Goal: Use online tool/utility: Utilize a website feature to perform a specific function

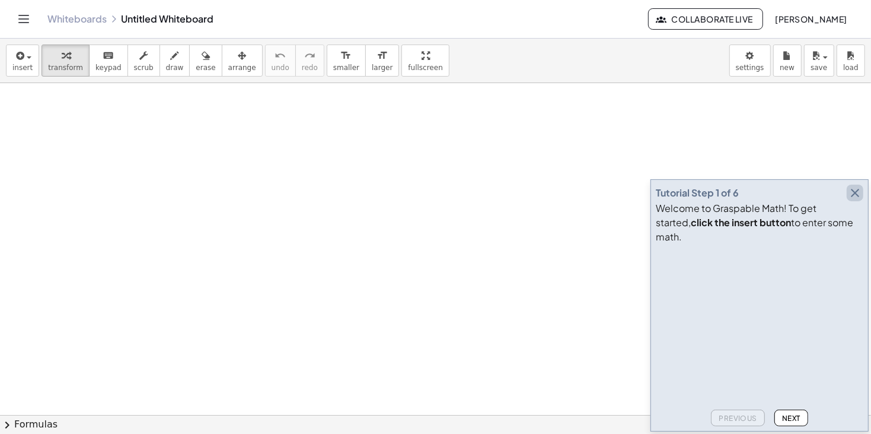
click at [861, 200] on icon "button" at bounding box center [855, 193] width 14 height 14
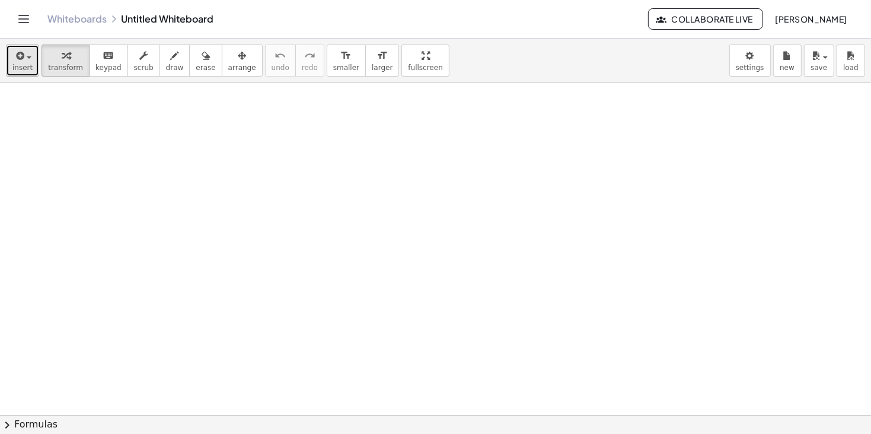
click at [25, 63] on button "insert" at bounding box center [22, 60] width 33 height 32
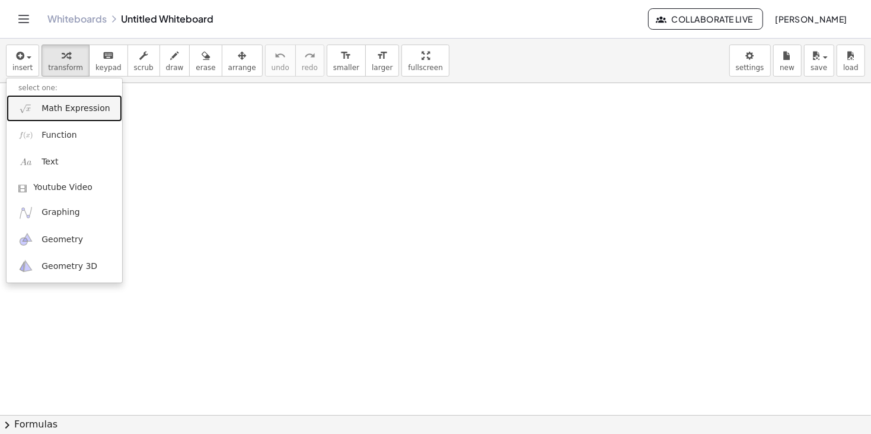
click at [71, 110] on span "Math Expression" at bounding box center [76, 109] width 68 height 12
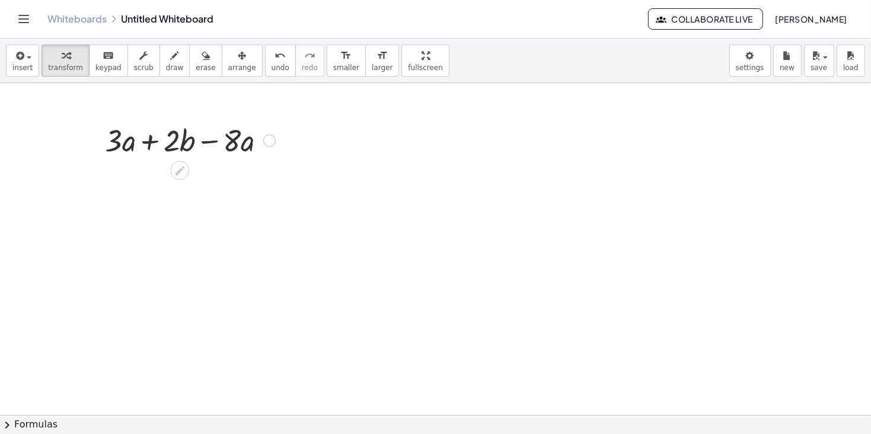
click at [270, 138] on div at bounding box center [269, 140] width 13 height 13
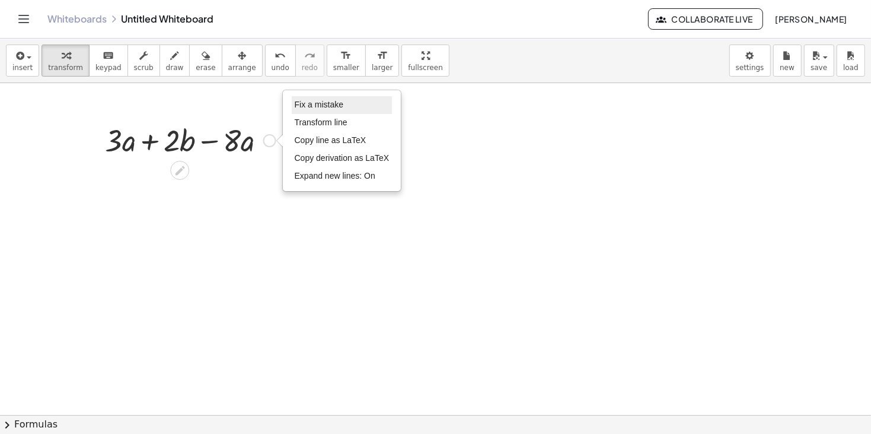
click at [348, 103] on li "Fix a mistake" at bounding box center [342, 105] width 101 height 18
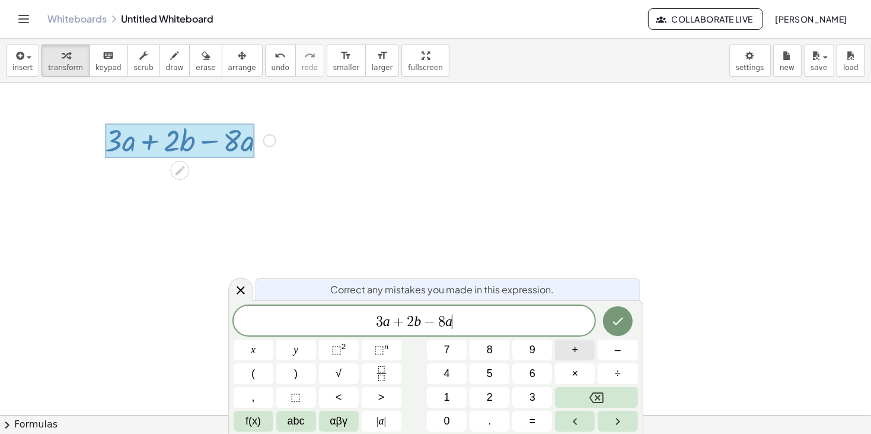
click at [575, 353] on span "+" at bounding box center [575, 350] width 7 height 16
click at [619, 308] on button "Done" at bounding box center [618, 321] width 30 height 30
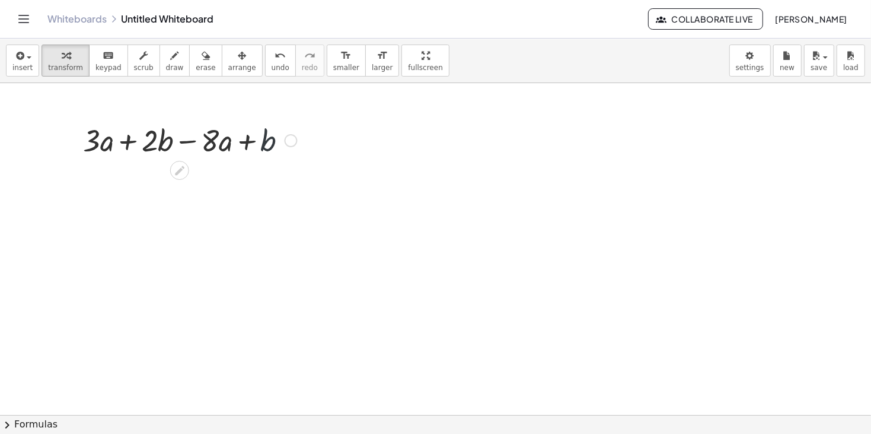
click at [261, 139] on div at bounding box center [190, 139] width 226 height 40
click at [243, 137] on div at bounding box center [190, 139] width 226 height 40
drag, startPoint x: 263, startPoint y: 139, endPoint x: 160, endPoint y: 139, distance: 103.2
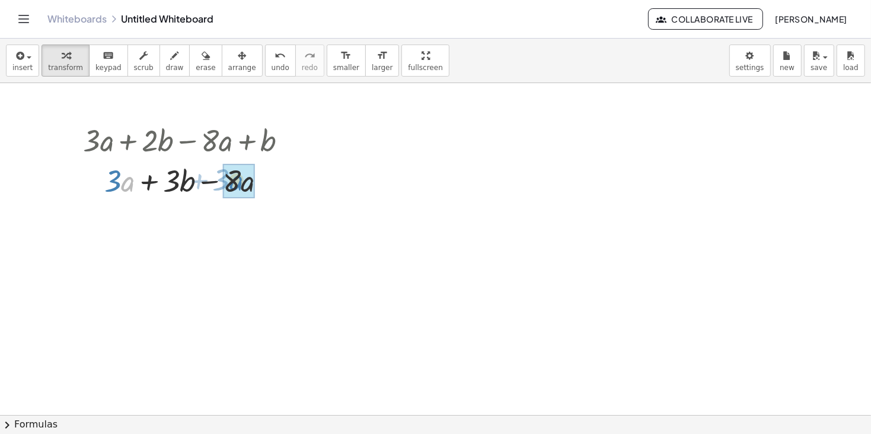
drag, startPoint x: 124, startPoint y: 180, endPoint x: 232, endPoint y: 179, distance: 108.0
click at [191, 180] on div at bounding box center [190, 180] width 226 height 40
click at [158, 184] on div at bounding box center [190, 180] width 226 height 40
click at [139, 179] on div at bounding box center [190, 180] width 226 height 40
drag, startPoint x: 207, startPoint y: 176, endPoint x: 146, endPoint y: 200, distance: 65.8
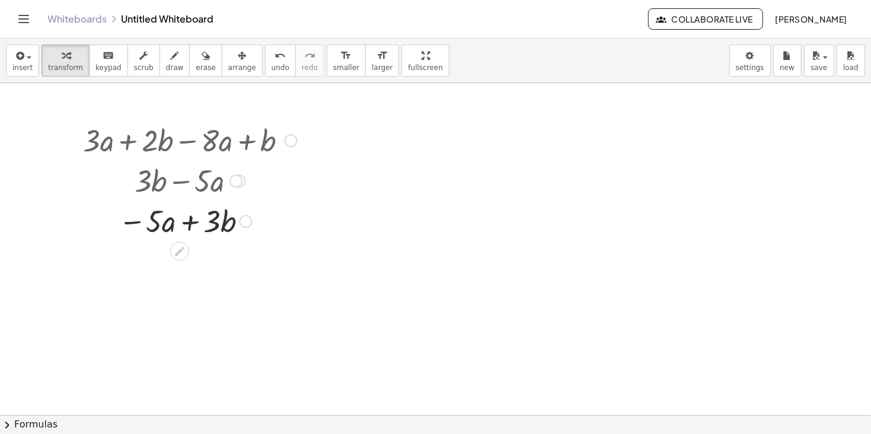
click at [189, 219] on div at bounding box center [190, 220] width 226 height 40
click at [235, 180] on div at bounding box center [236, 180] width 13 height 13
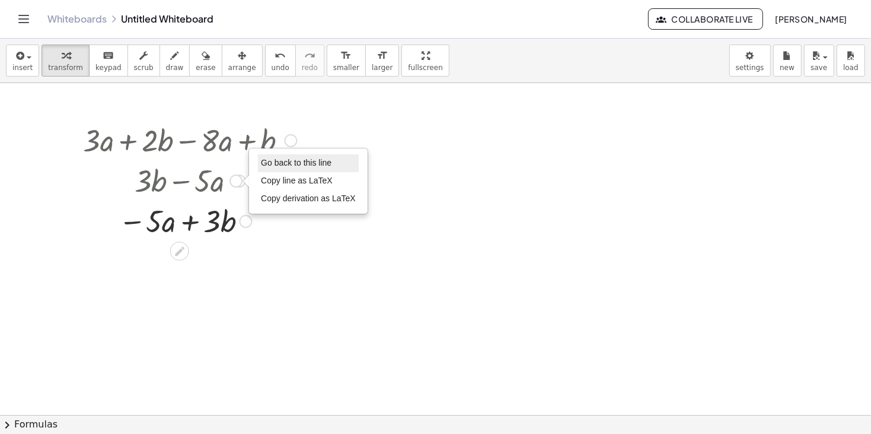
click at [281, 169] on li "Go back to this line" at bounding box center [308, 163] width 101 height 18
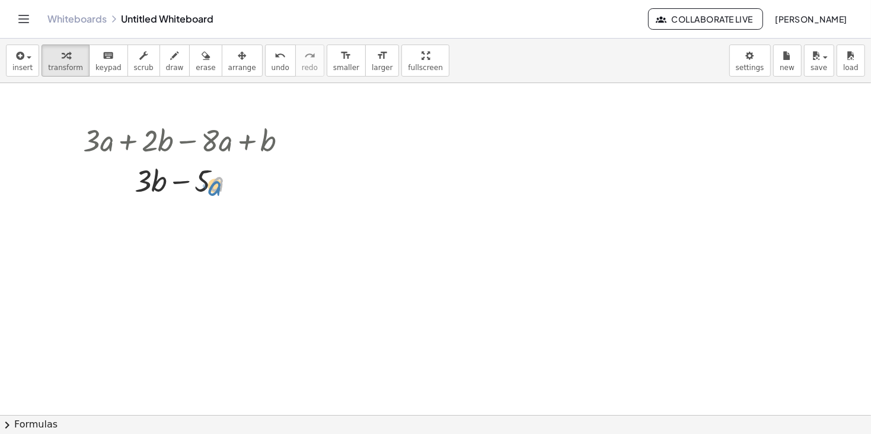
click at [218, 181] on div at bounding box center [190, 180] width 226 height 40
drag, startPoint x: 205, startPoint y: 181, endPoint x: 163, endPoint y: 183, distance: 42.7
click at [163, 183] on div at bounding box center [190, 180] width 226 height 40
click at [183, 181] on div at bounding box center [190, 180] width 226 height 40
